Goal: Information Seeking & Learning: Learn about a topic

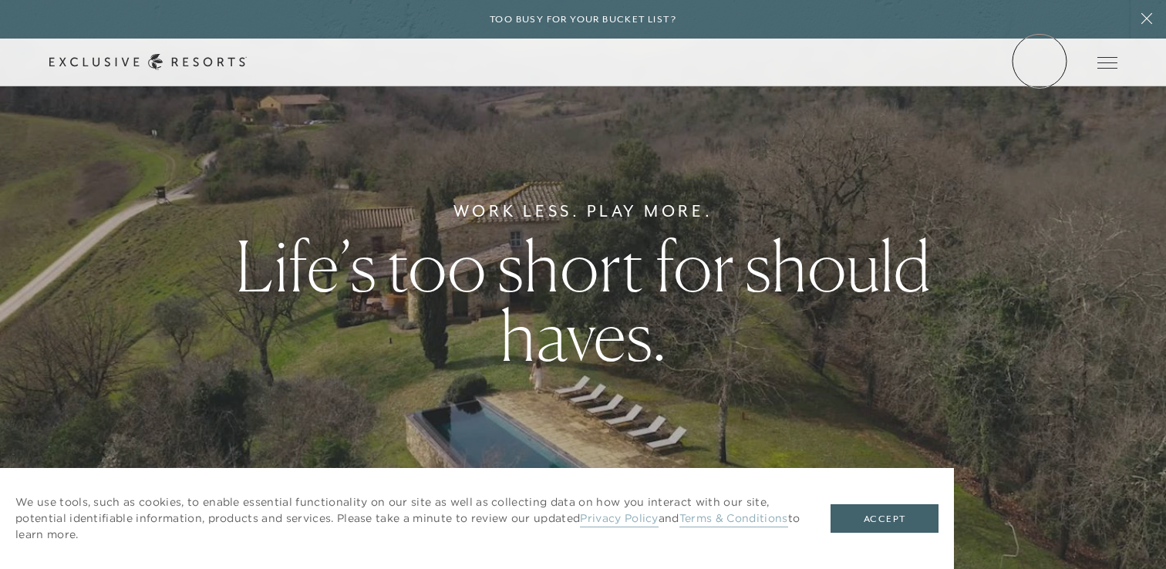
click at [0, 0] on link "Member Login" at bounding box center [0, 0] width 0 height 0
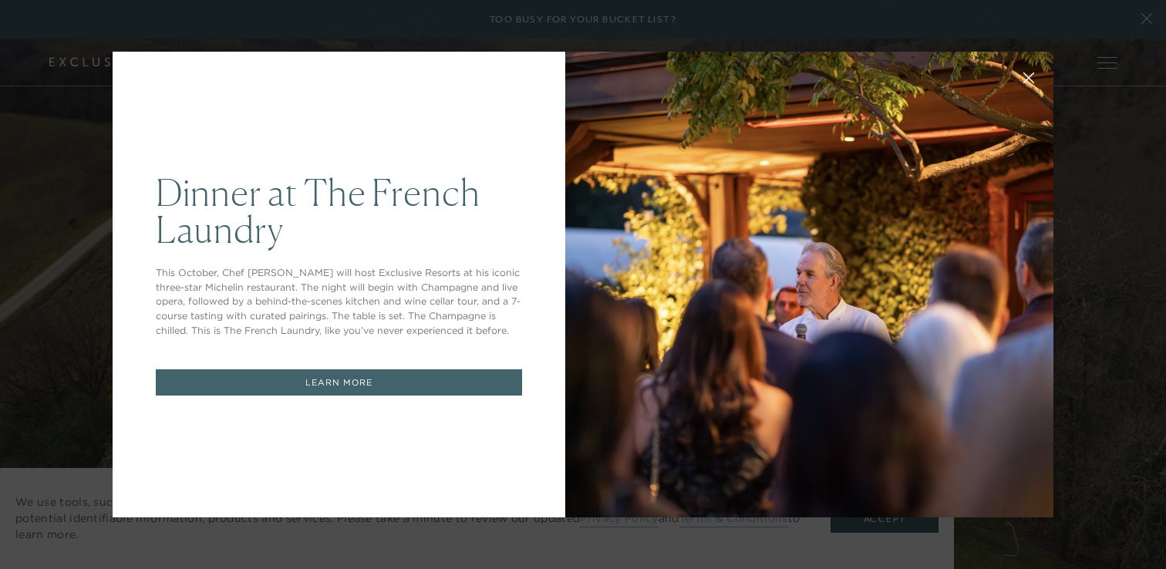
click at [352, 380] on link "LEARN MORE" at bounding box center [339, 382] width 366 height 27
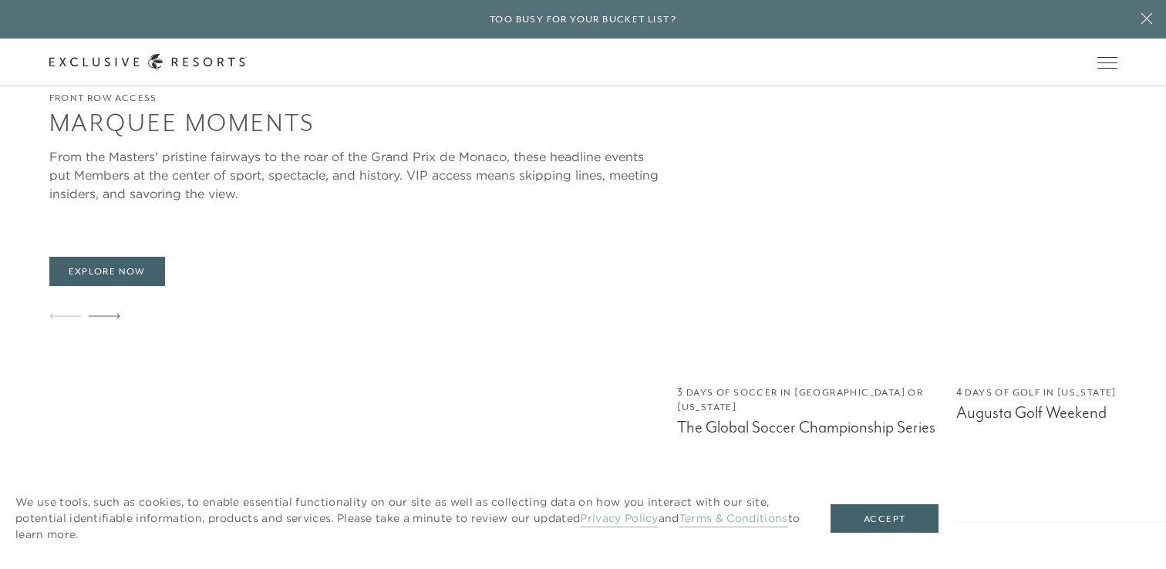
scroll to position [1223, 0]
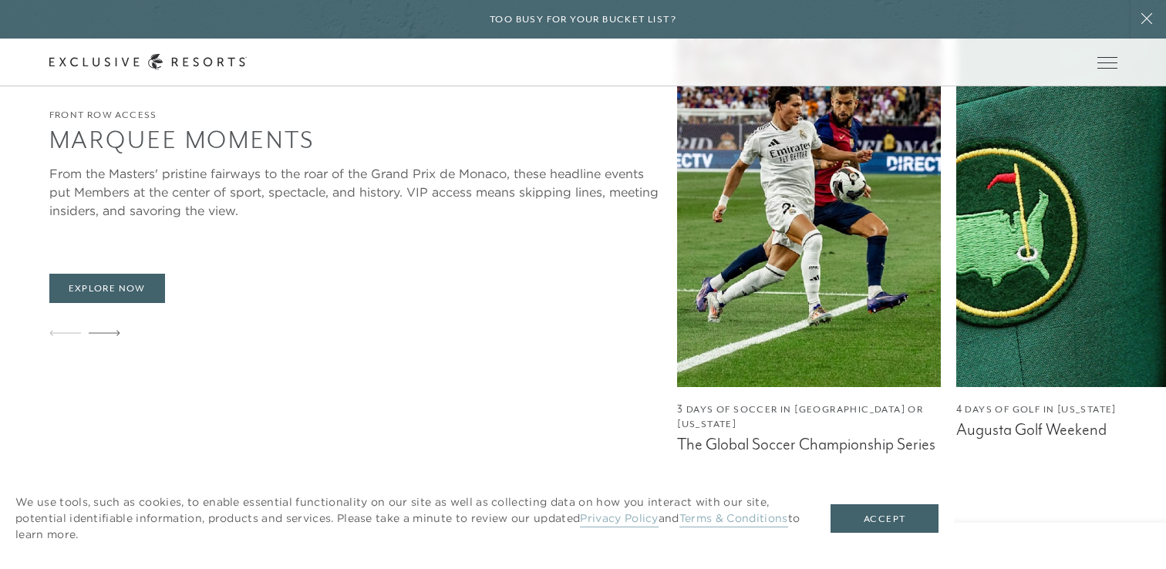
click at [956, 336] on img at bounding box center [1087, 195] width 263 height 386
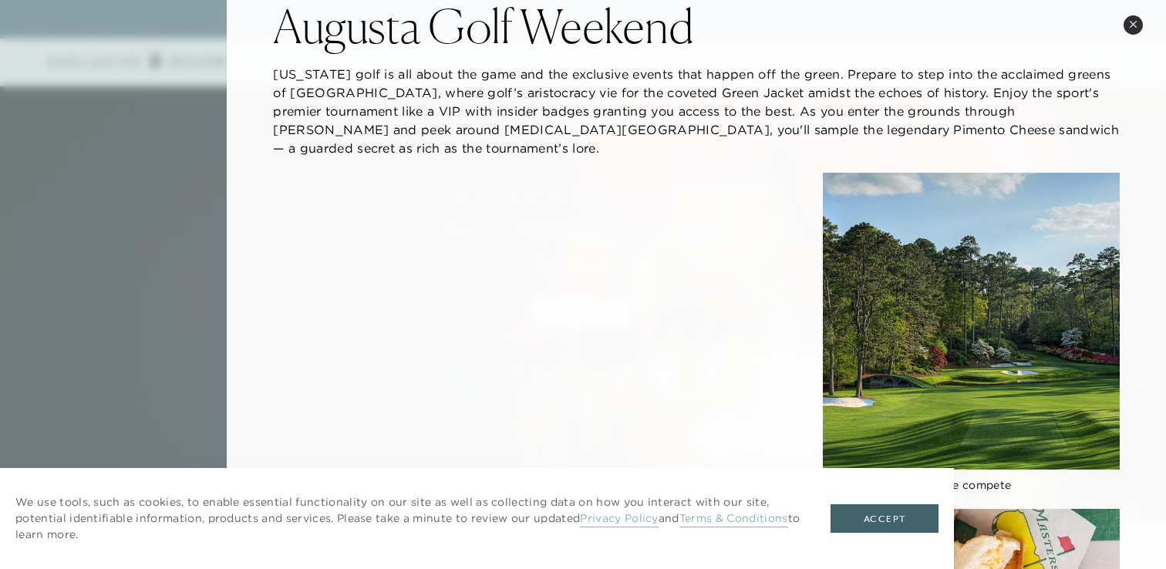
scroll to position [0, 0]
